Goal: Entertainment & Leisure: Consume media (video, audio)

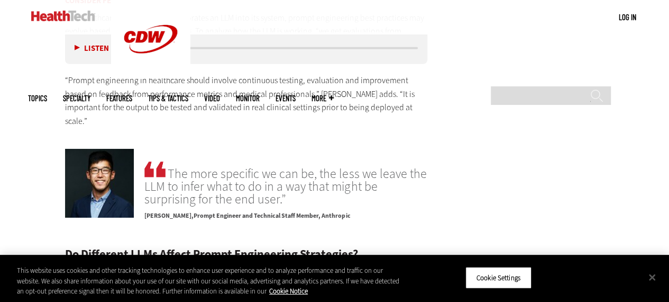
scroll to position [1743, 0]
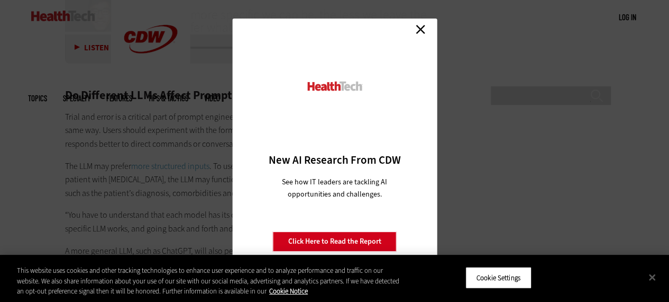
click at [420, 29] on link "Close" at bounding box center [421, 29] width 16 height 16
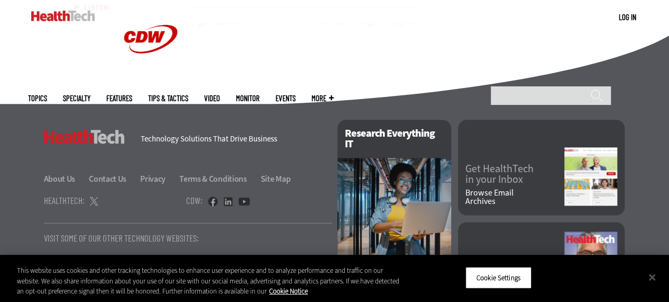
scroll to position [2643, 0]
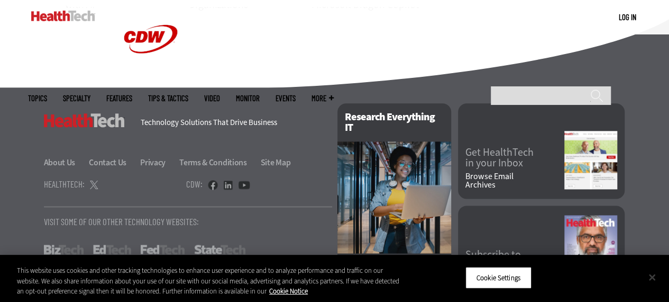
click at [656, 277] on button "Close" at bounding box center [652, 276] width 23 height 23
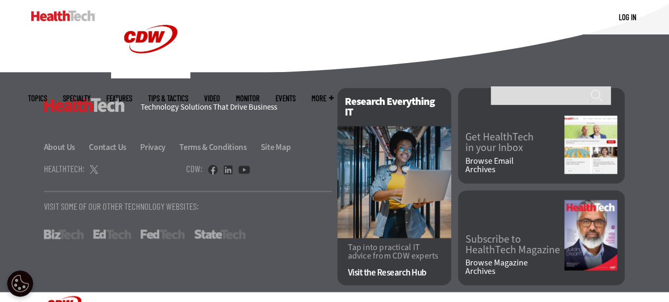
scroll to position [2667, 0]
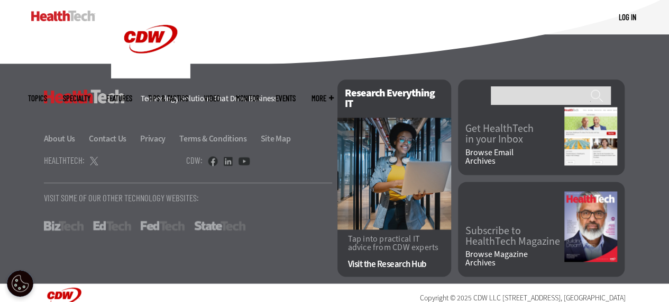
click at [64, 287] on link at bounding box center [131, 296] width 175 height 19
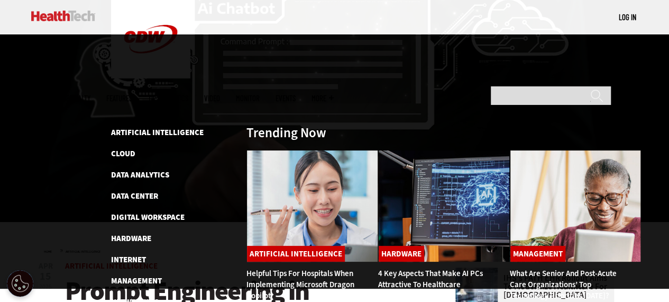
scroll to position [0, 0]
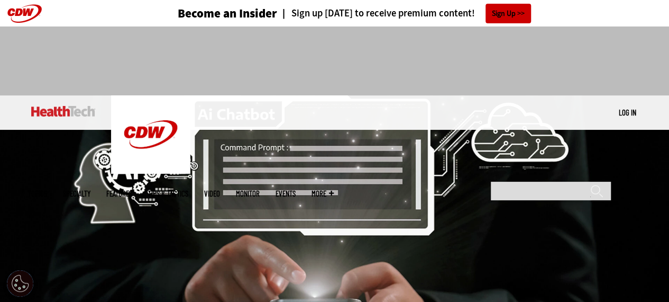
click at [220, 189] on link "Video" at bounding box center [212, 193] width 16 height 8
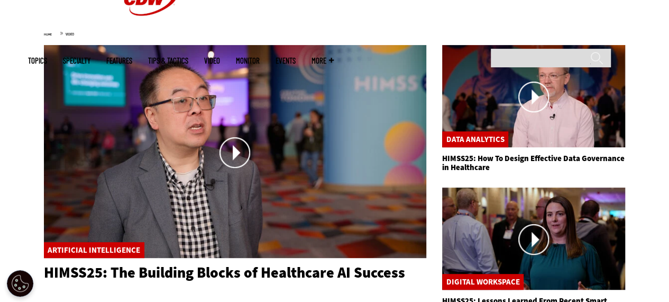
scroll to position [147, 0]
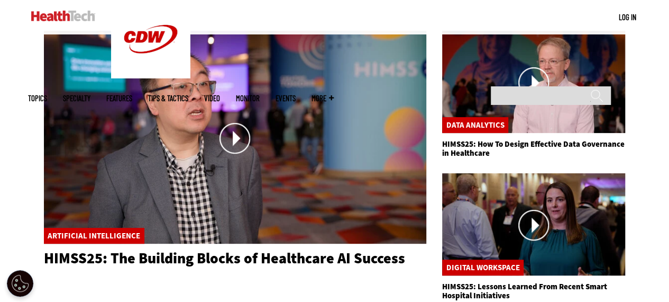
click at [236, 135] on link at bounding box center [235, 138] width 383 height 214
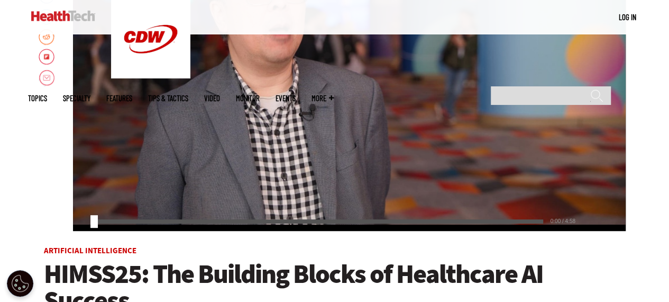
scroll to position [212, 0]
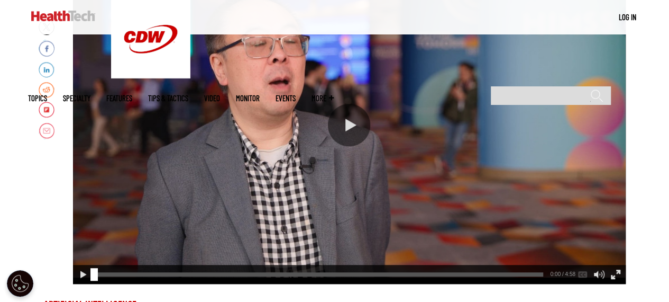
click at [345, 123] on div "Play or Pause Video" at bounding box center [349, 125] width 42 height 42
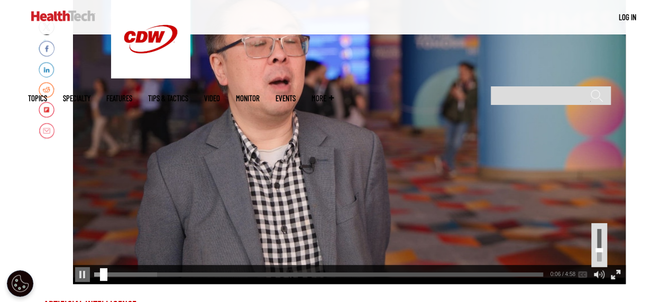
drag, startPoint x: 597, startPoint y: 228, endPoint x: 598, endPoint y: 249, distance: 21.2
click at [598, 249] on div "Video Volume" at bounding box center [599, 250] width 7 height 4
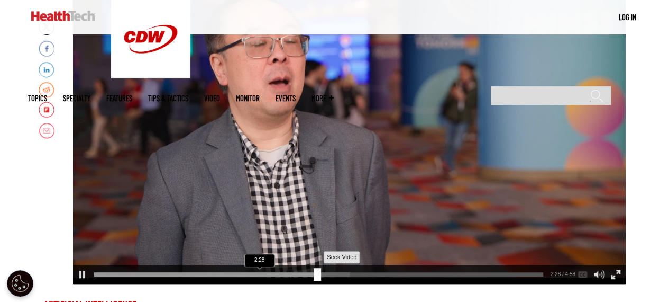
click at [313, 273] on div "2:28" at bounding box center [321, 272] width 454 height 1
click at [301, 273] on div "Video viewer" at bounding box center [206, 274] width 225 height 4
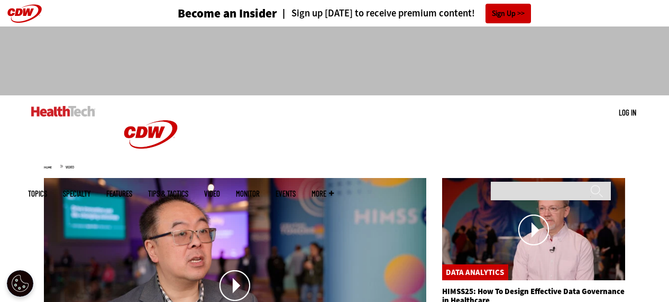
scroll to position [147, 0]
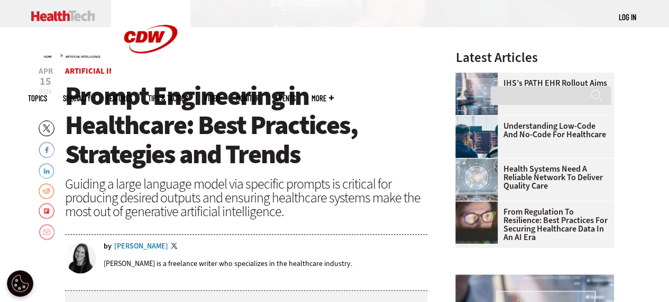
scroll to position [318, 0]
